Goal: Task Accomplishment & Management: Manage account settings

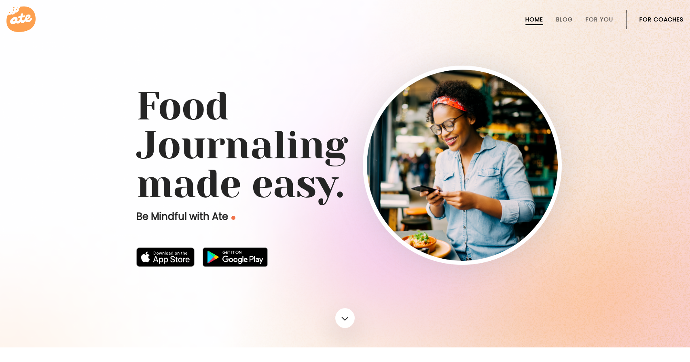
click at [660, 20] on link "For Coaches" at bounding box center [662, 19] width 44 height 6
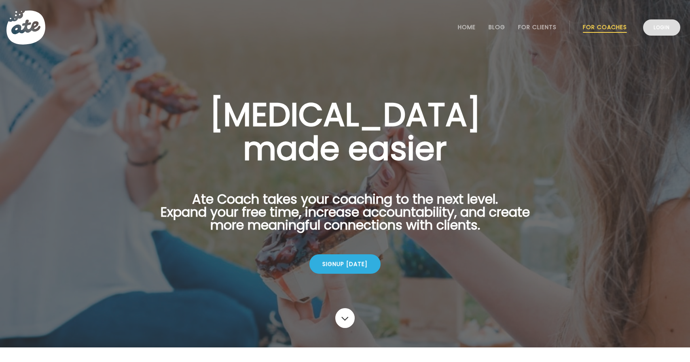
click at [657, 34] on link "Login" at bounding box center [661, 27] width 37 height 16
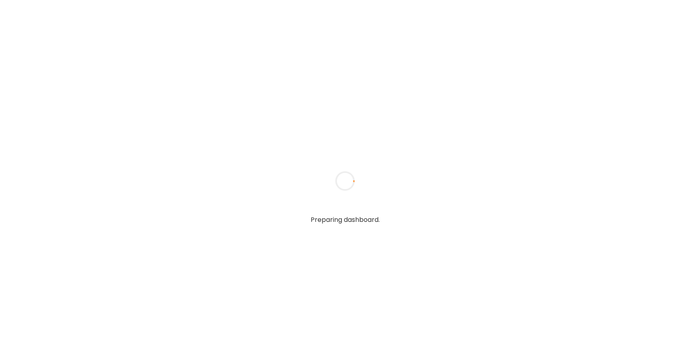
type textarea "**********"
type input "*****"
type input "**********"
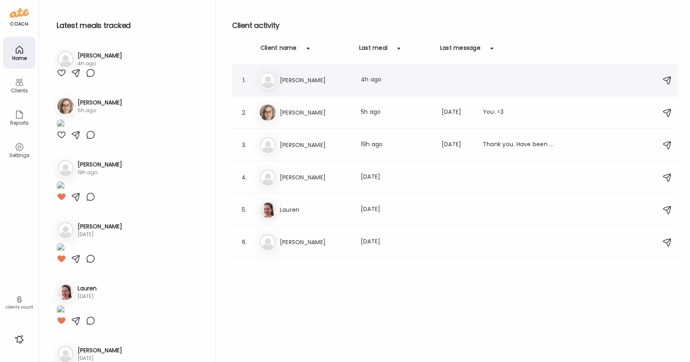
click at [312, 78] on h3 "[PERSON_NAME]" at bounding box center [315, 80] width 71 height 10
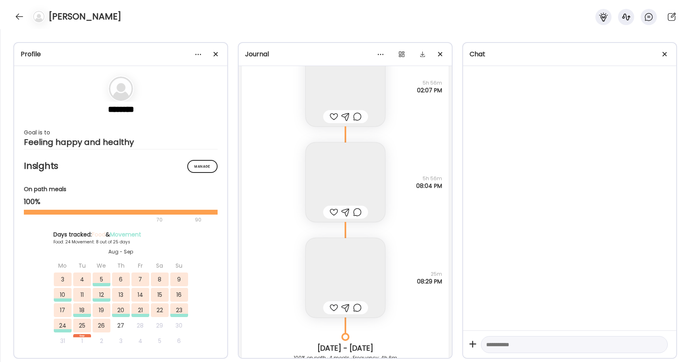
scroll to position [20928, 0]
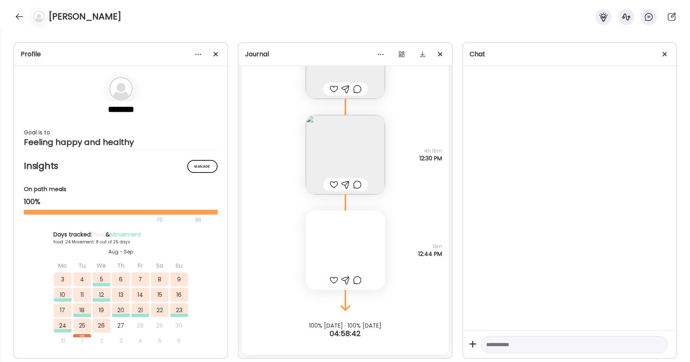
click at [334, 183] on div at bounding box center [334, 185] width 8 height 10
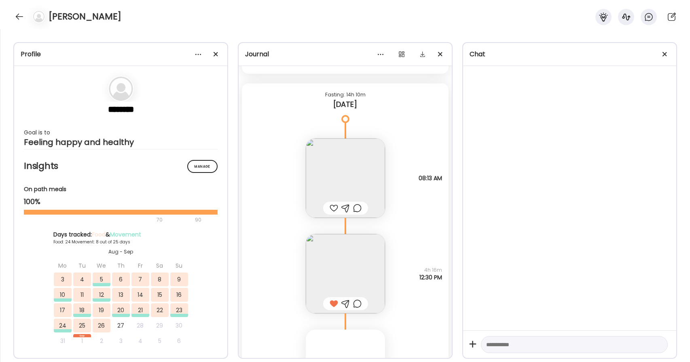
scroll to position [20803, 0]
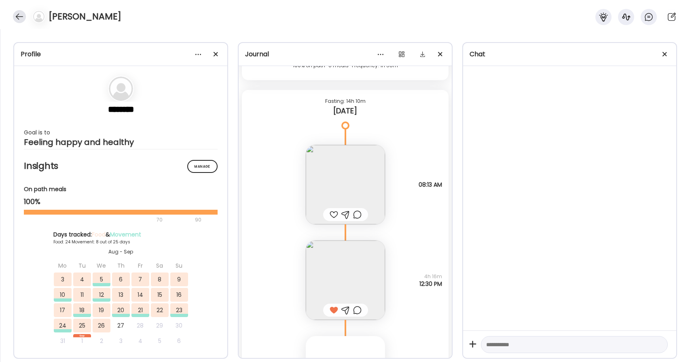
click at [17, 16] on div at bounding box center [19, 16] width 13 height 13
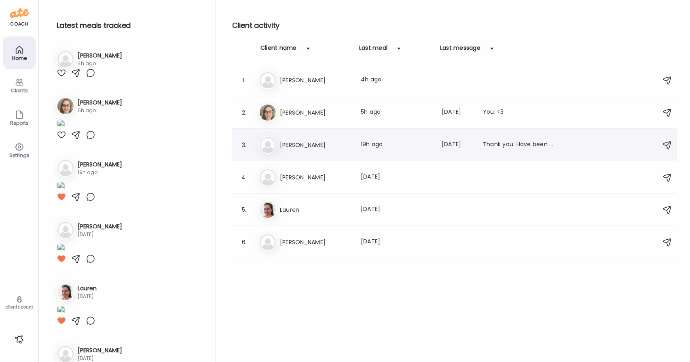
click at [306, 145] on h3 "[PERSON_NAME]" at bounding box center [315, 145] width 71 height 10
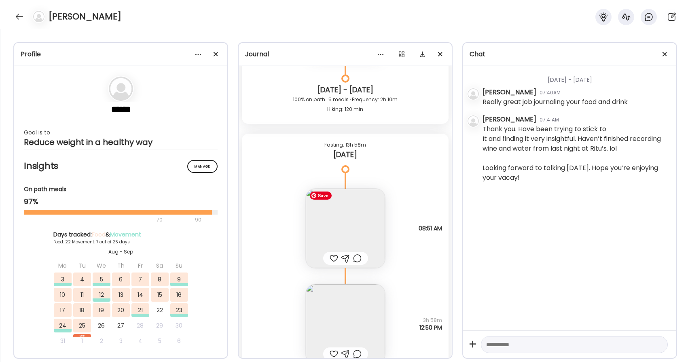
scroll to position [19081, 0]
click at [337, 256] on div at bounding box center [334, 259] width 8 height 10
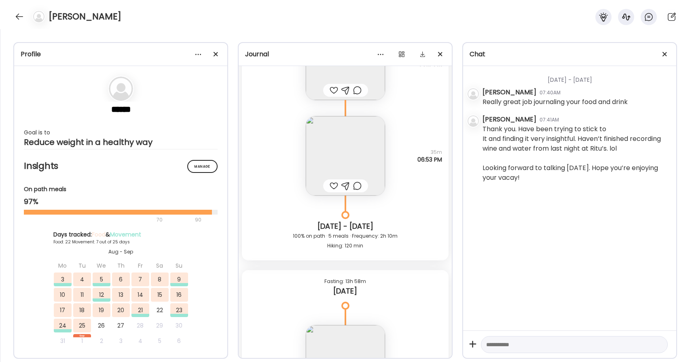
scroll to position [18944, 0]
click at [351, 149] on img at bounding box center [345, 156] width 79 height 79
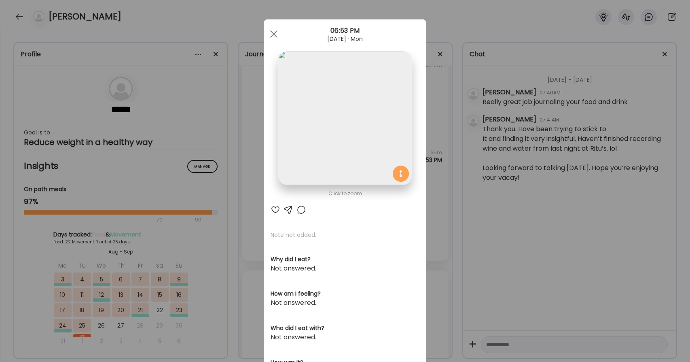
click at [273, 211] on div at bounding box center [276, 210] width 10 height 10
click at [274, 35] on div at bounding box center [274, 34] width 16 height 16
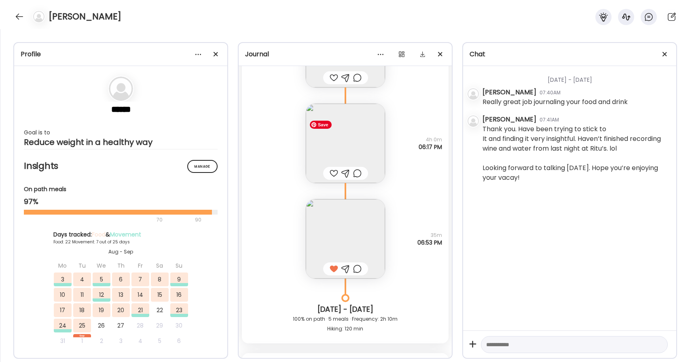
scroll to position [18857, 0]
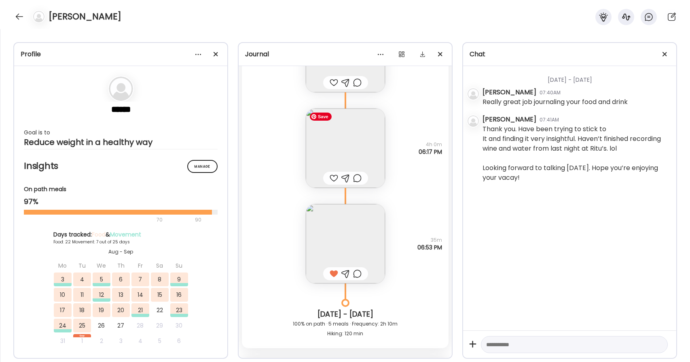
click at [363, 166] on img at bounding box center [345, 147] width 79 height 79
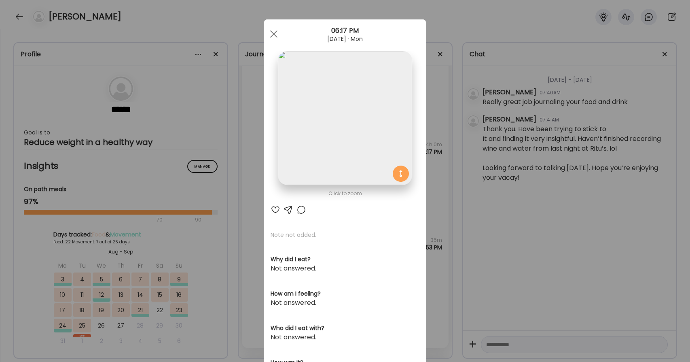
click at [276, 209] on div at bounding box center [276, 210] width 10 height 10
click at [276, 34] on div at bounding box center [274, 34] width 16 height 16
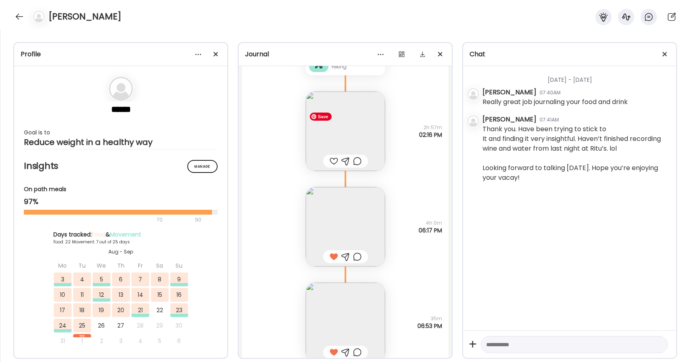
scroll to position [18775, 0]
click at [352, 128] on img at bounding box center [345, 134] width 79 height 79
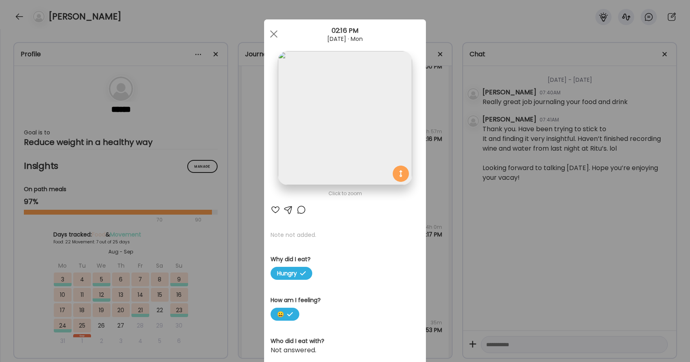
click at [276, 209] on div at bounding box center [276, 210] width 10 height 10
click at [275, 32] on span at bounding box center [273, 33] width 7 height 7
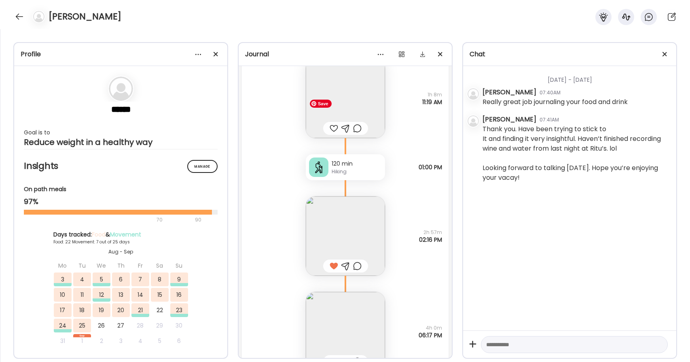
scroll to position [18664, 0]
